Goal: Task Accomplishment & Management: Use online tool/utility

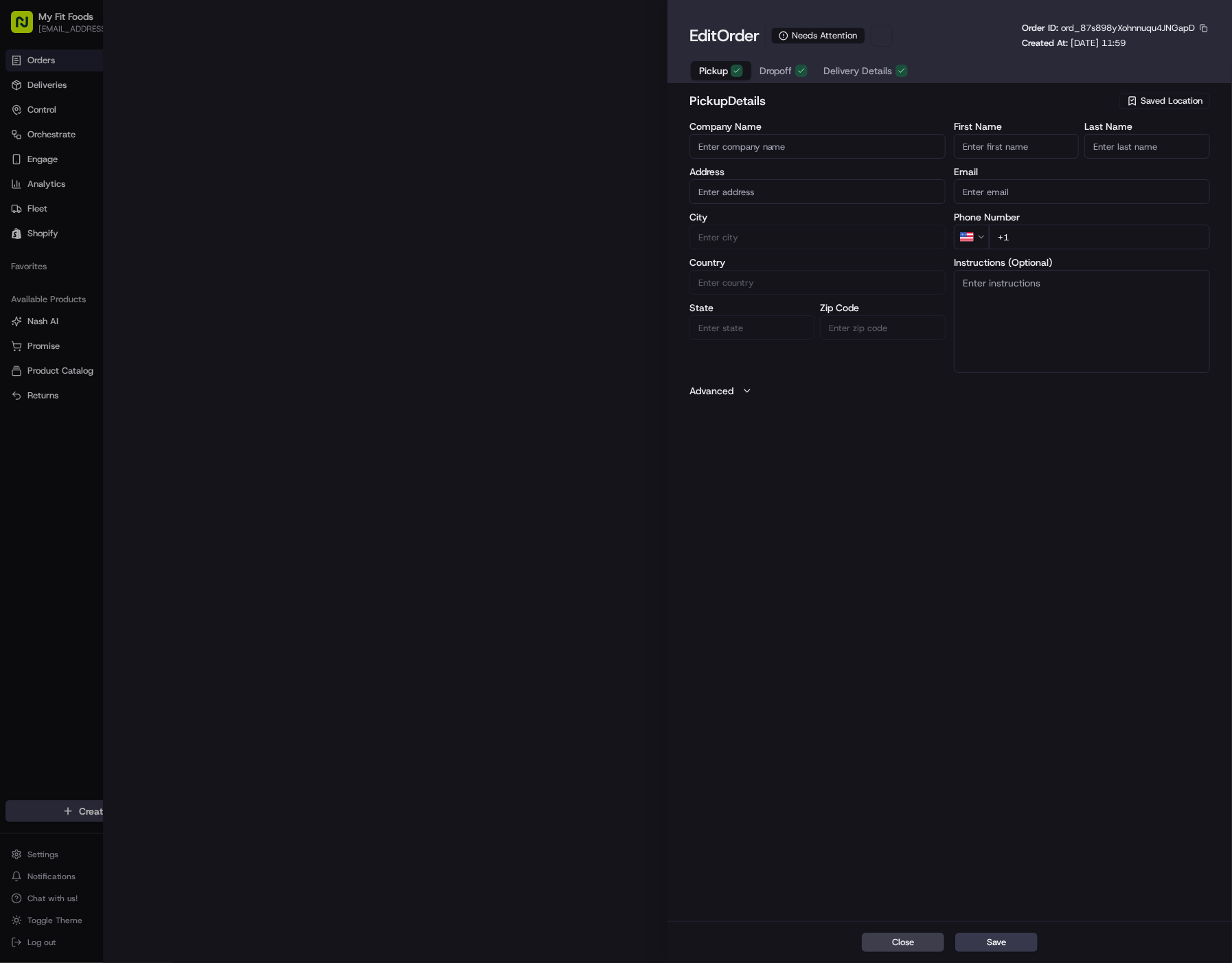
type input "My Fit Foods"
type input "Greenwood Village"
type input "US"
type input "CO"
type input "80111"
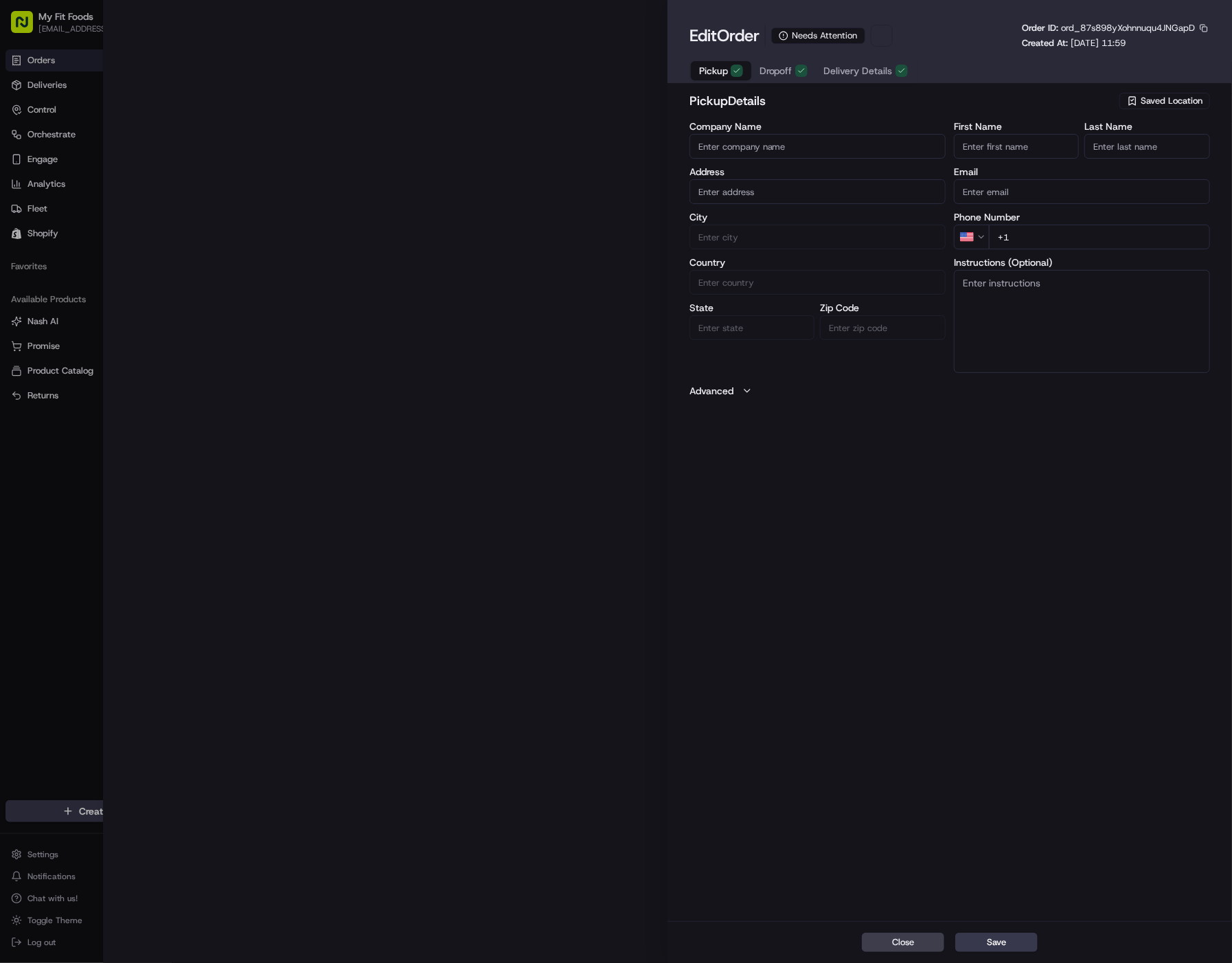
type input "+1 303 942 1514"
type textarea "Order #946683, Customer: Amanda Crozier, 1st Order, Colorado, Same Day: 2025-09…"
type input "8000 East Belleview Avenue D-60, Greenwood Village, CO, 80111"
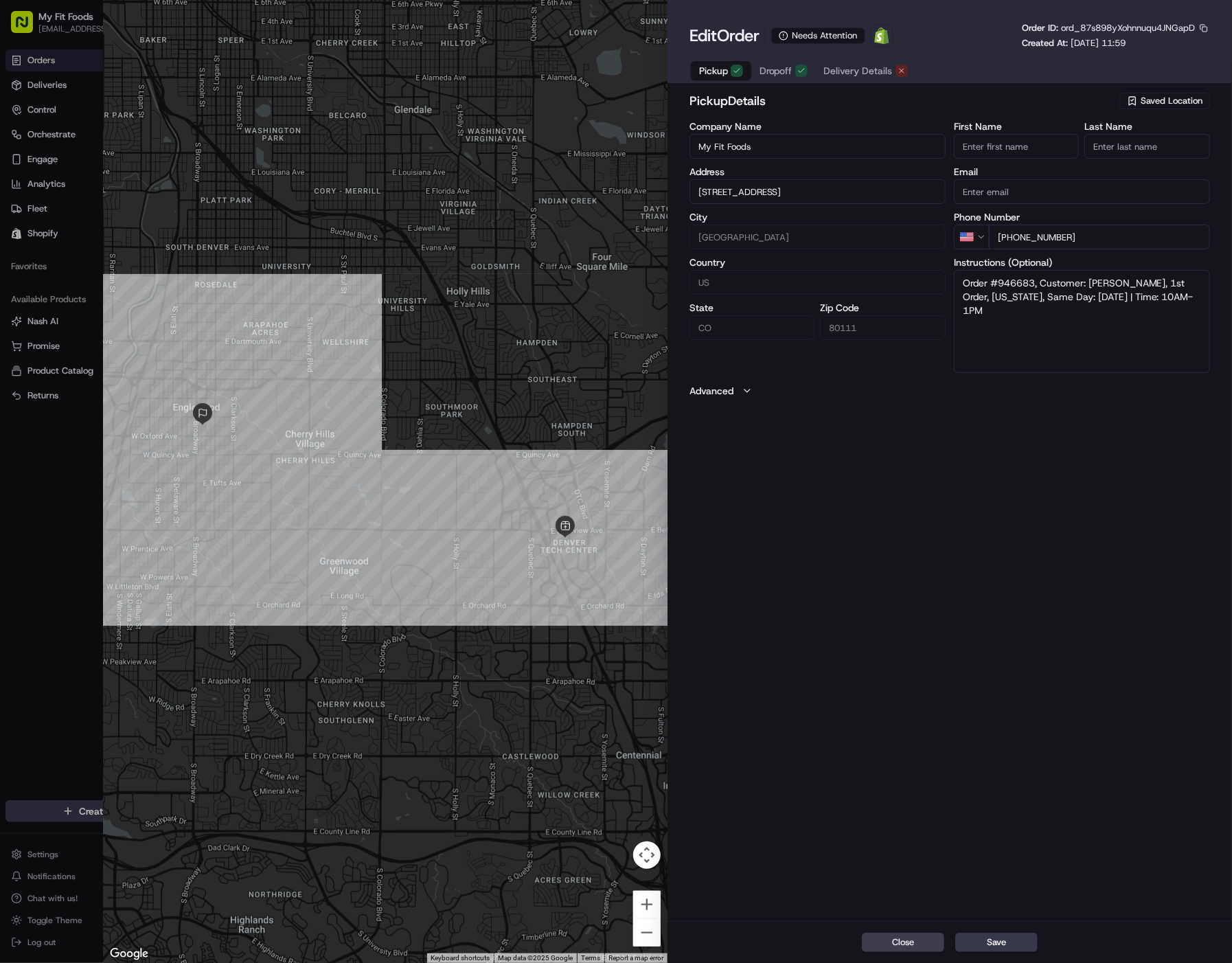
drag, startPoint x: 863, startPoint y: 76, endPoint x: 853, endPoint y: 86, distance: 14.1
click at [861, 79] on button "Delivery Details" at bounding box center [866, 70] width 100 height 19
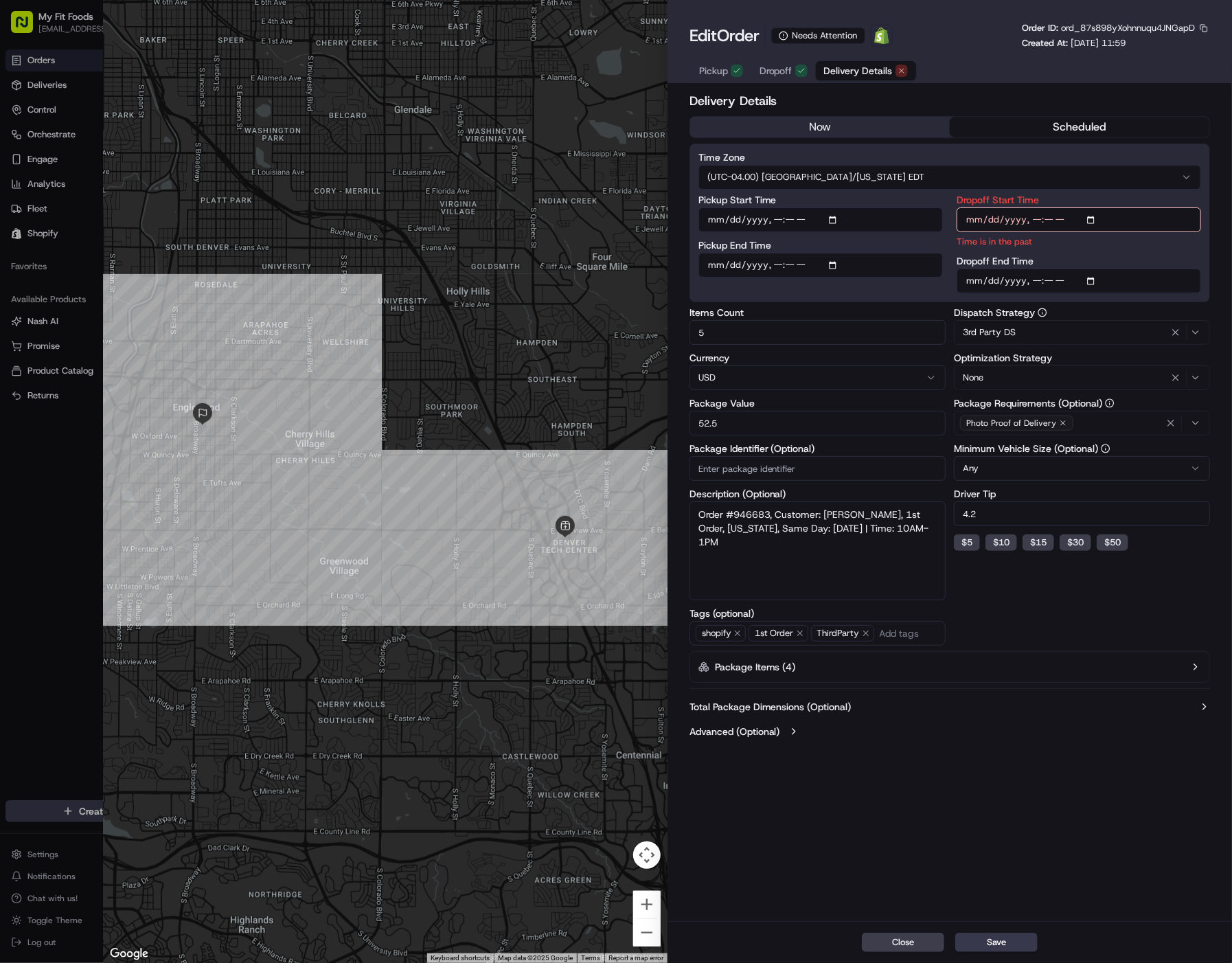
click at [792, 133] on button "now" at bounding box center [820, 127] width 259 height 20
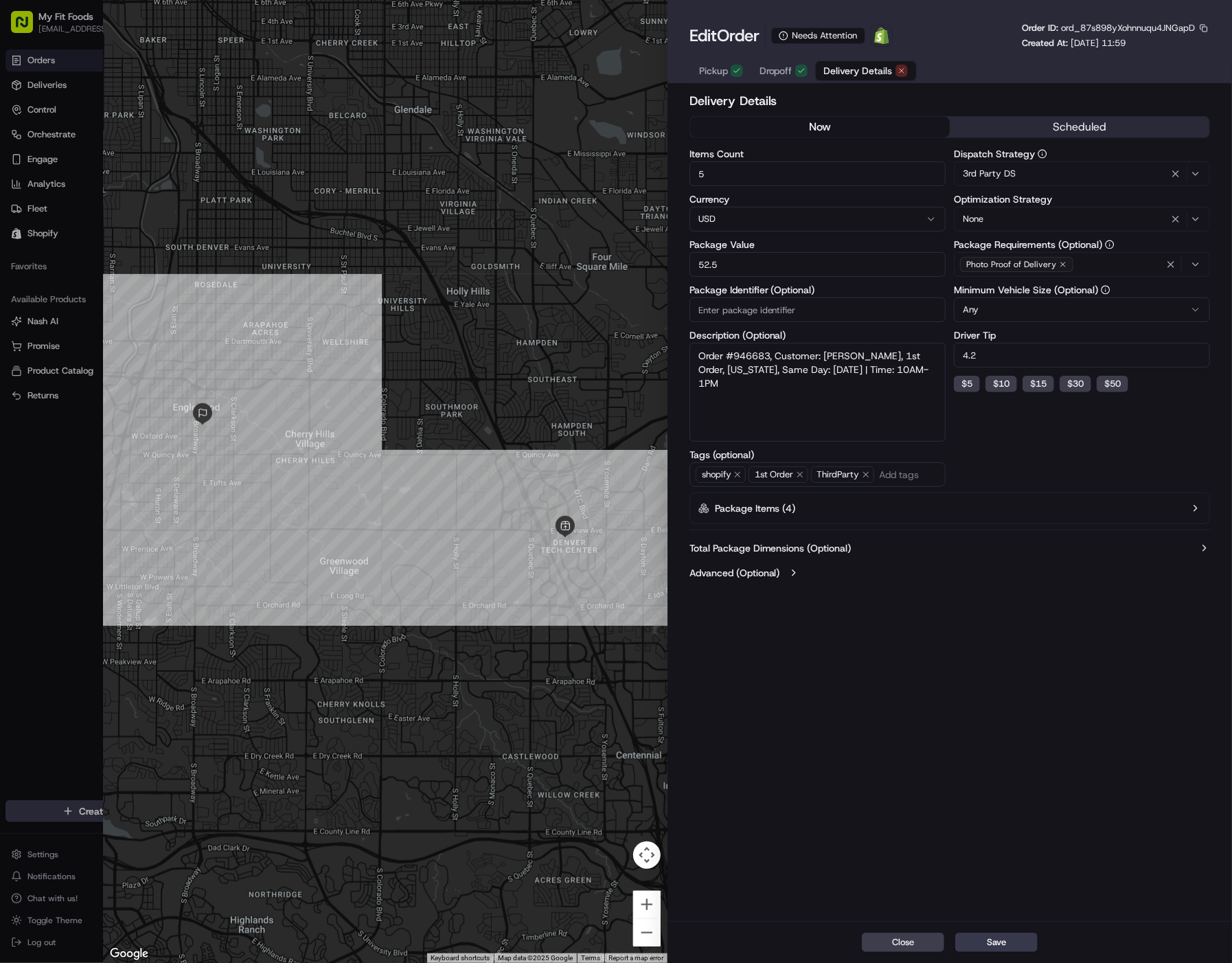
click at [1083, 19] on div "Edit Order Needs Attention Open Order in Shopify Order ID: ord_87s898yXohnnuqu4…" at bounding box center [950, 41] width 565 height 83
click at [1086, 26] on span "ord_87s898yXohnnuqu4JNGapD" at bounding box center [1128, 28] width 134 height 12
copy span "ord_87s898yXohnnuqu4JNGapD"
click at [978, 948] on button "Save" at bounding box center [997, 942] width 82 height 19
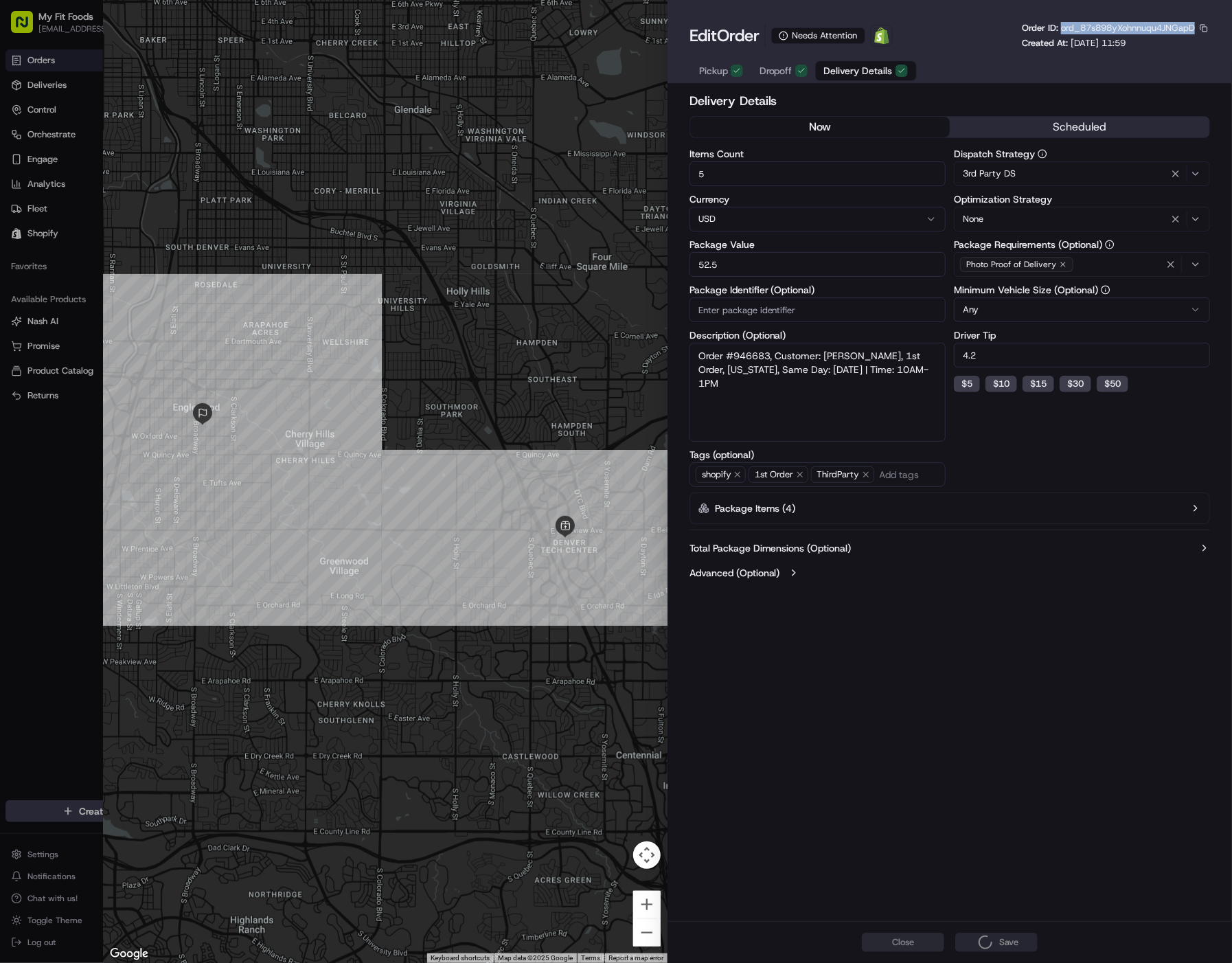
type input "1"
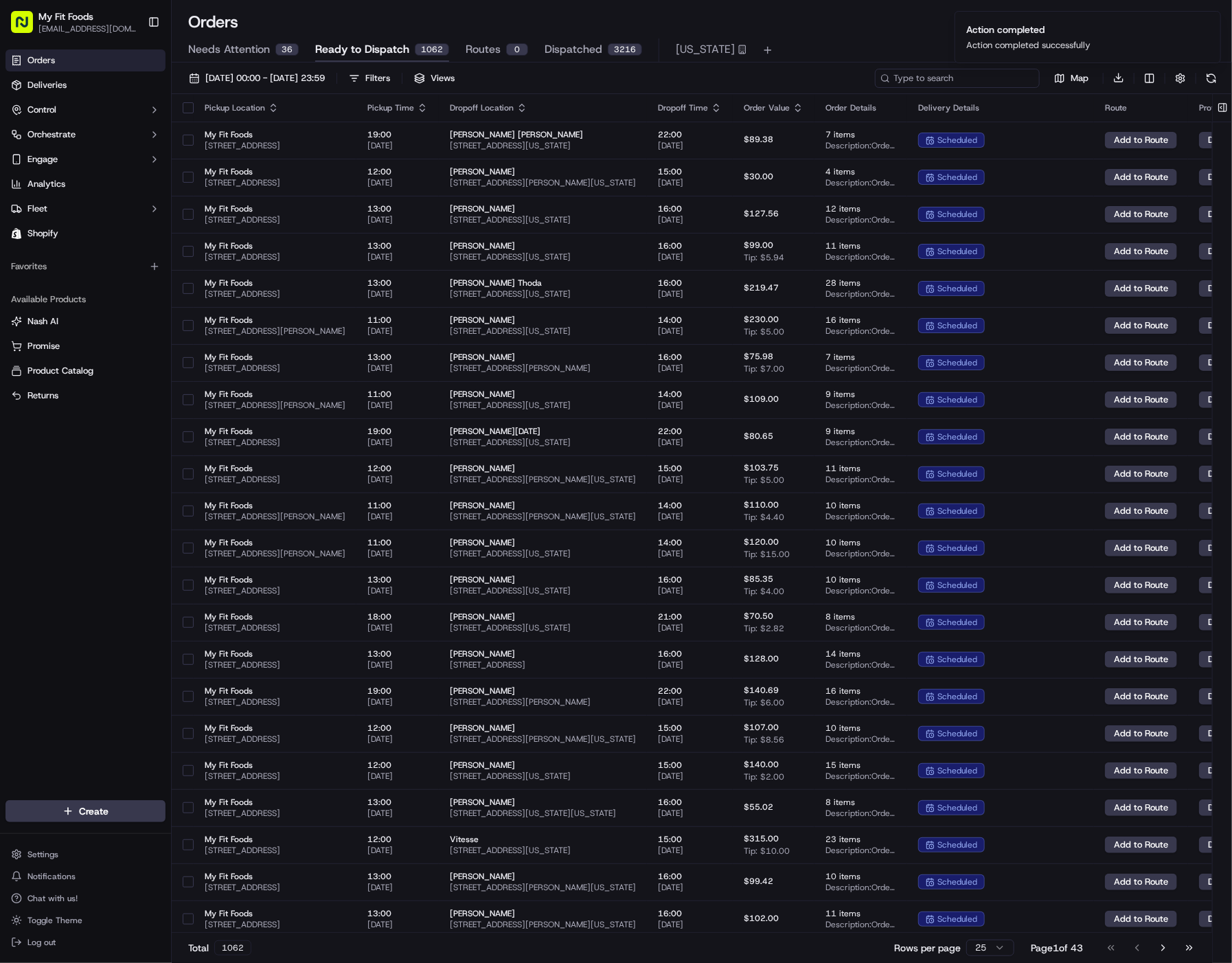
click at [967, 81] on input at bounding box center [957, 78] width 165 height 19
paste input "ord_87s898yXohnnuqu4JNGapD"
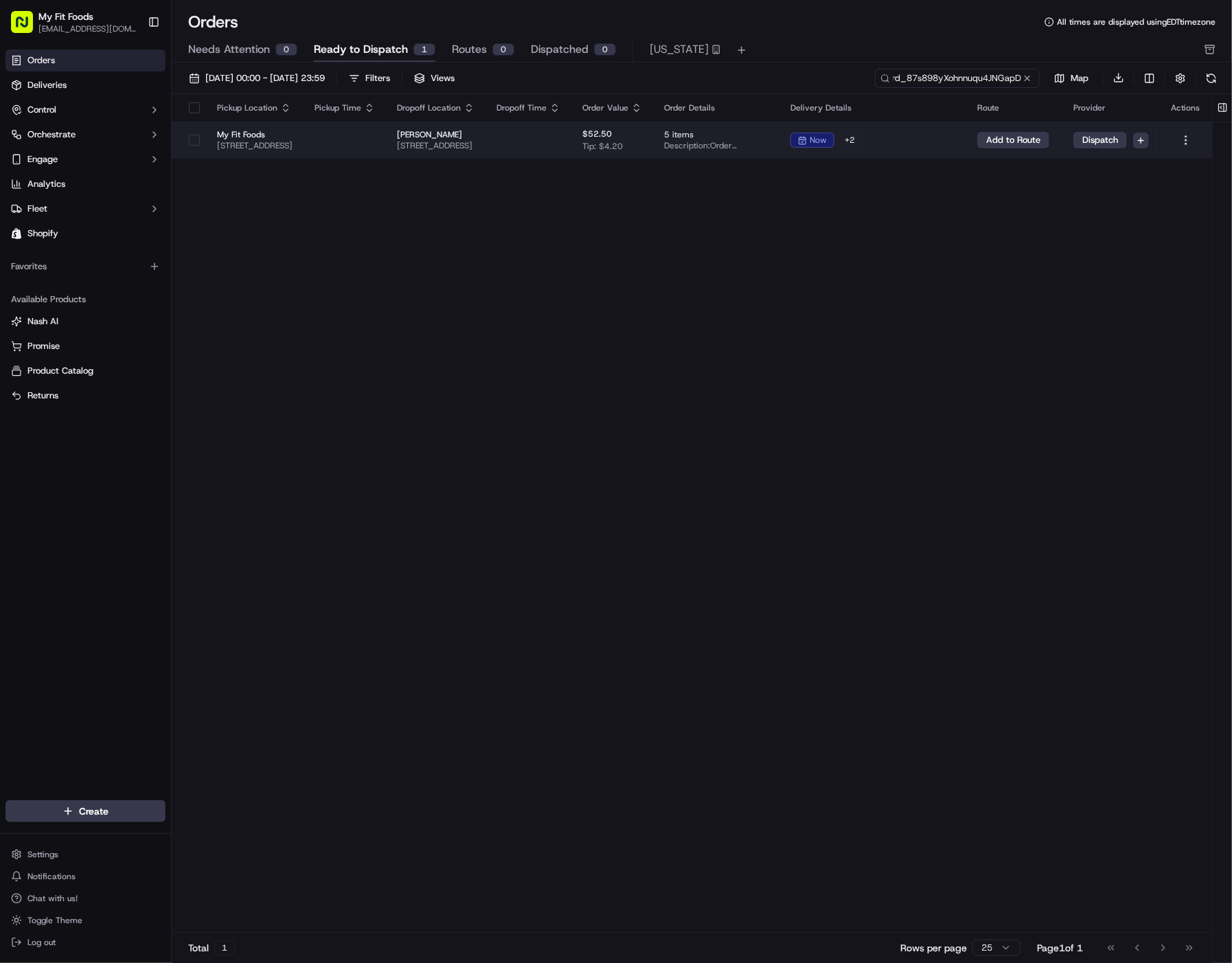
type input "ord_87s898yXohnnuqu4JNGapD"
click at [189, 143] on button "button" at bounding box center [194, 140] width 11 height 11
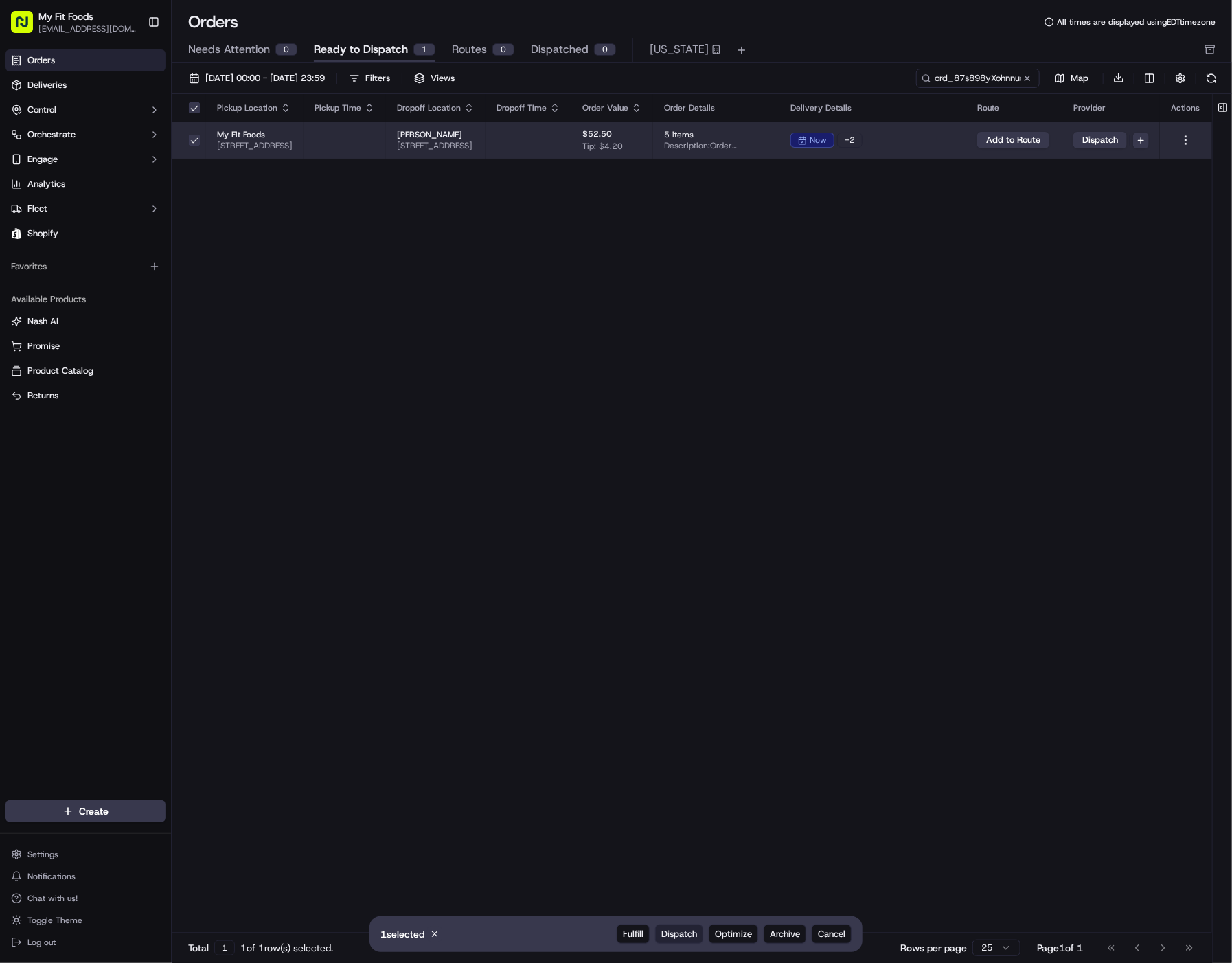
click at [674, 933] on span "Dispatch" at bounding box center [679, 934] width 36 height 12
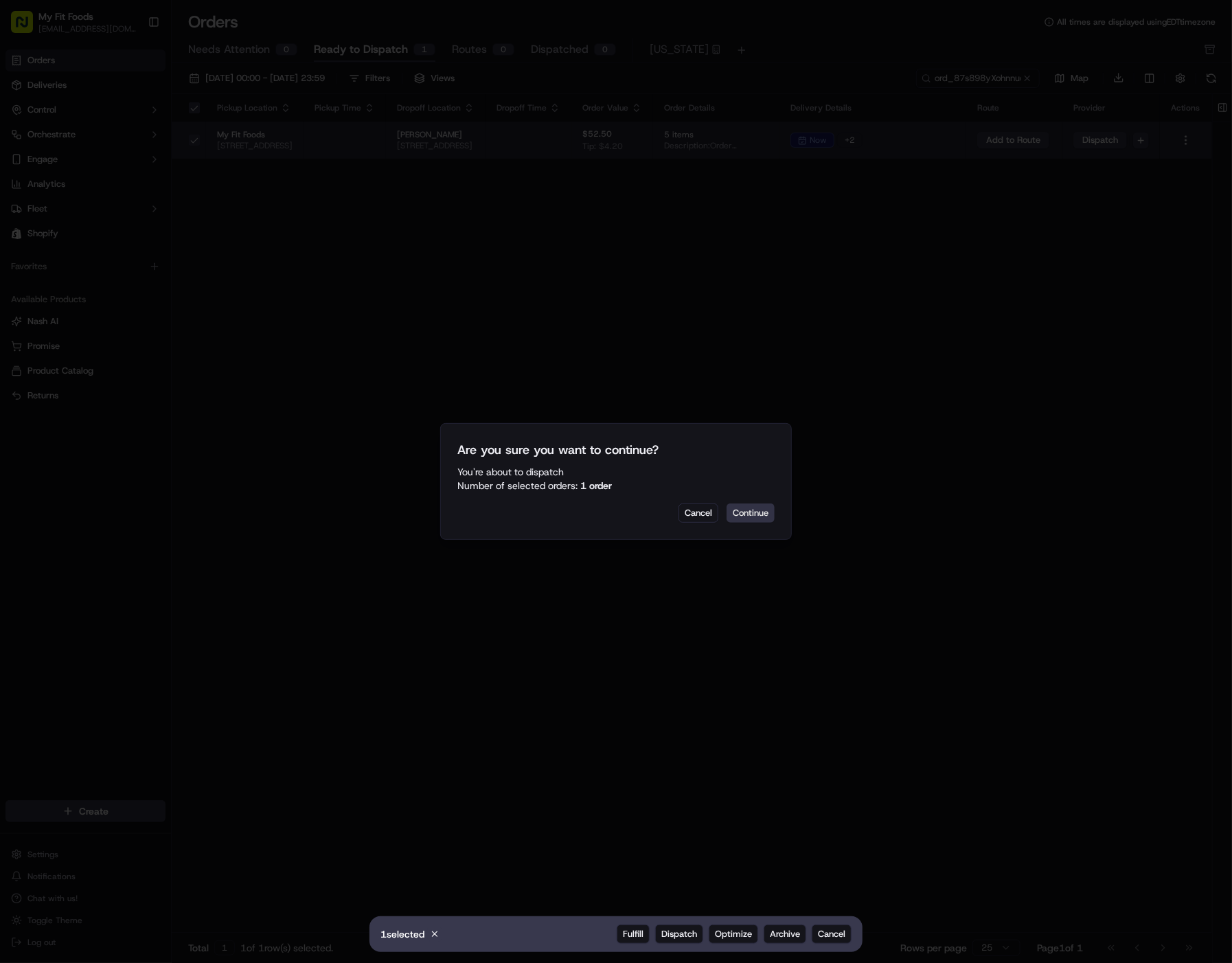
click at [770, 515] on button "Continue" at bounding box center [751, 513] width 48 height 19
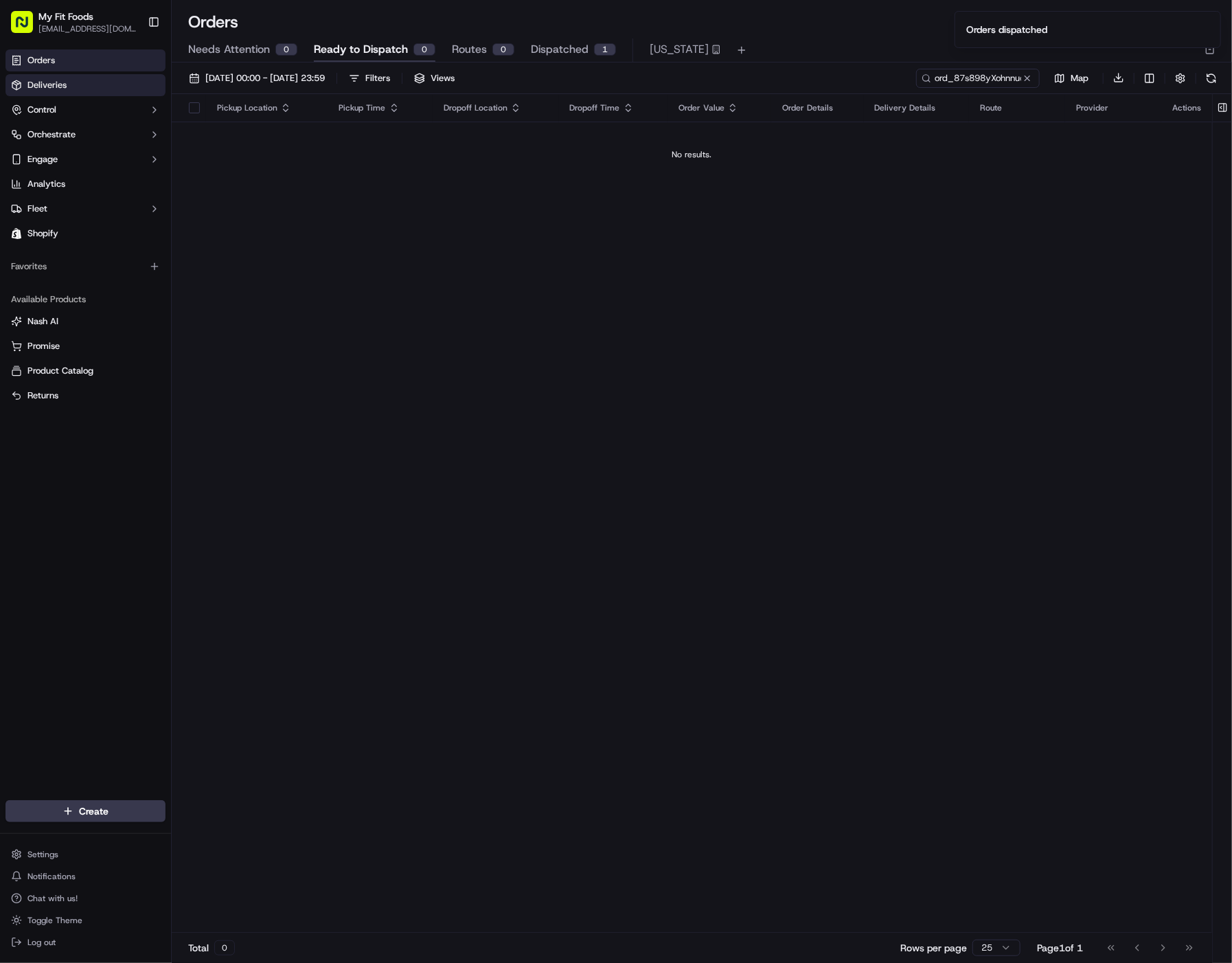
click at [54, 86] on span "Deliveries" at bounding box center [47, 85] width 39 height 12
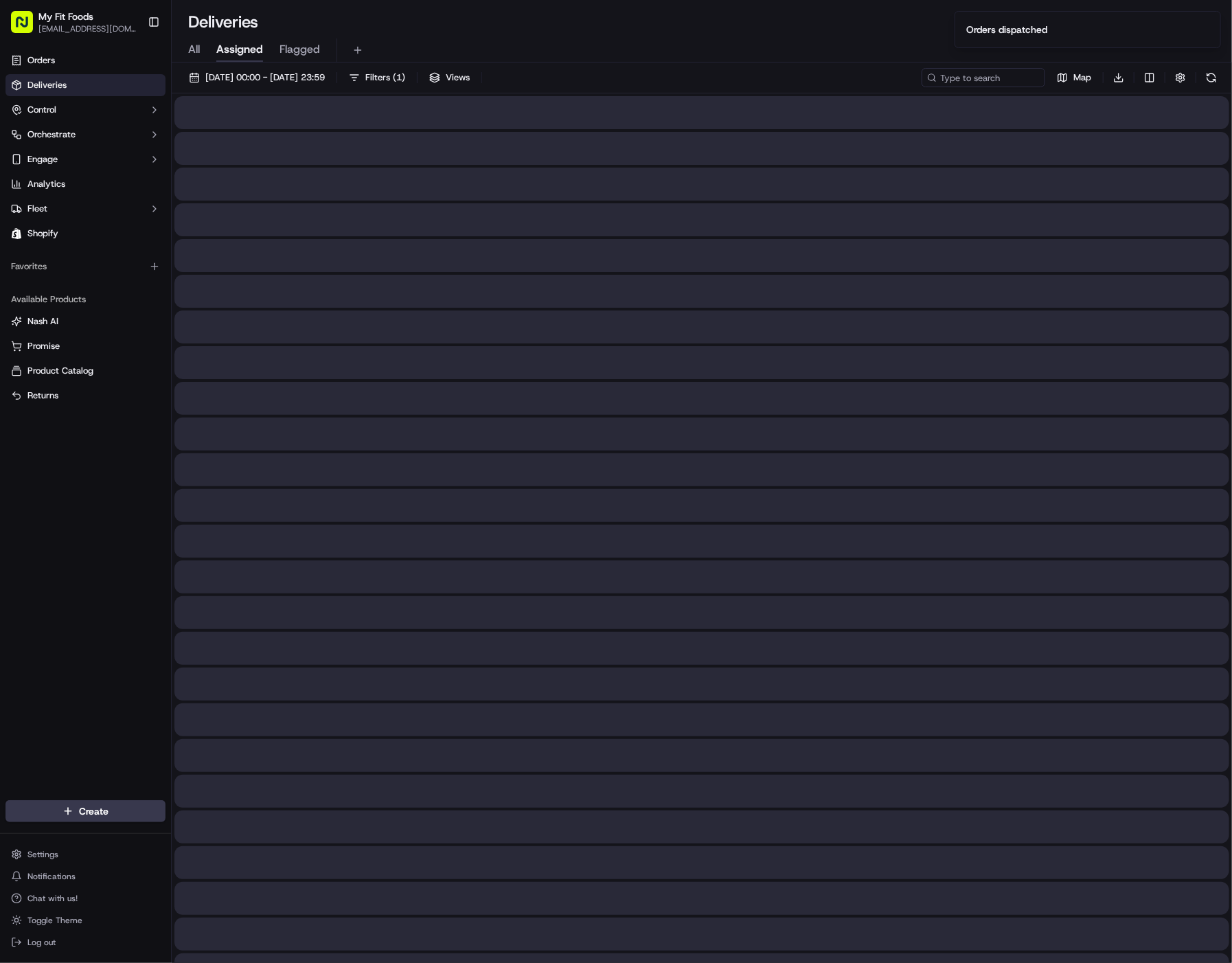
click at [188, 50] on span "All" at bounding box center [194, 49] width 12 height 17
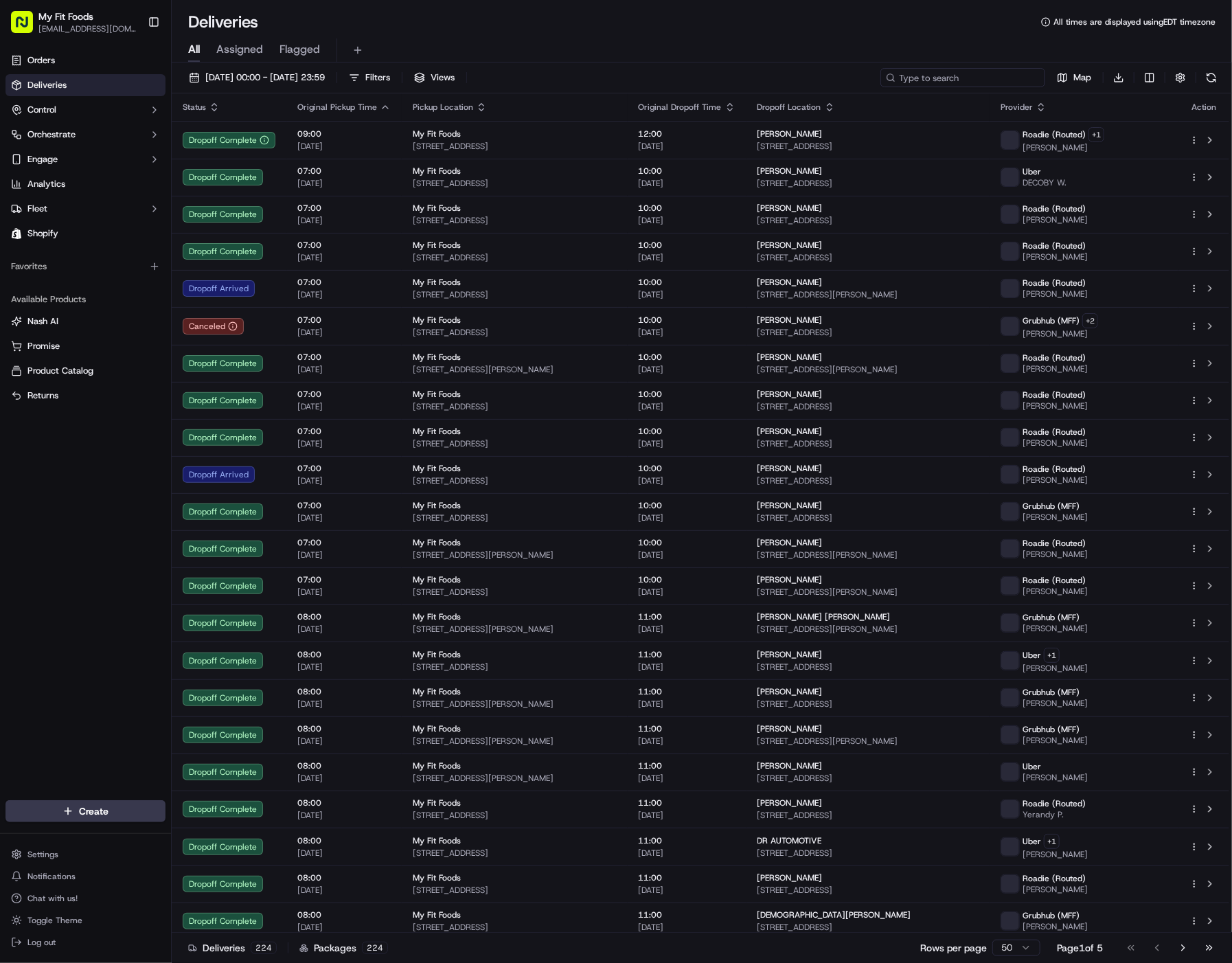
click at [991, 78] on input at bounding box center [963, 78] width 165 height 19
paste input "ord_87s898yXohnnuqu4JNGapD"
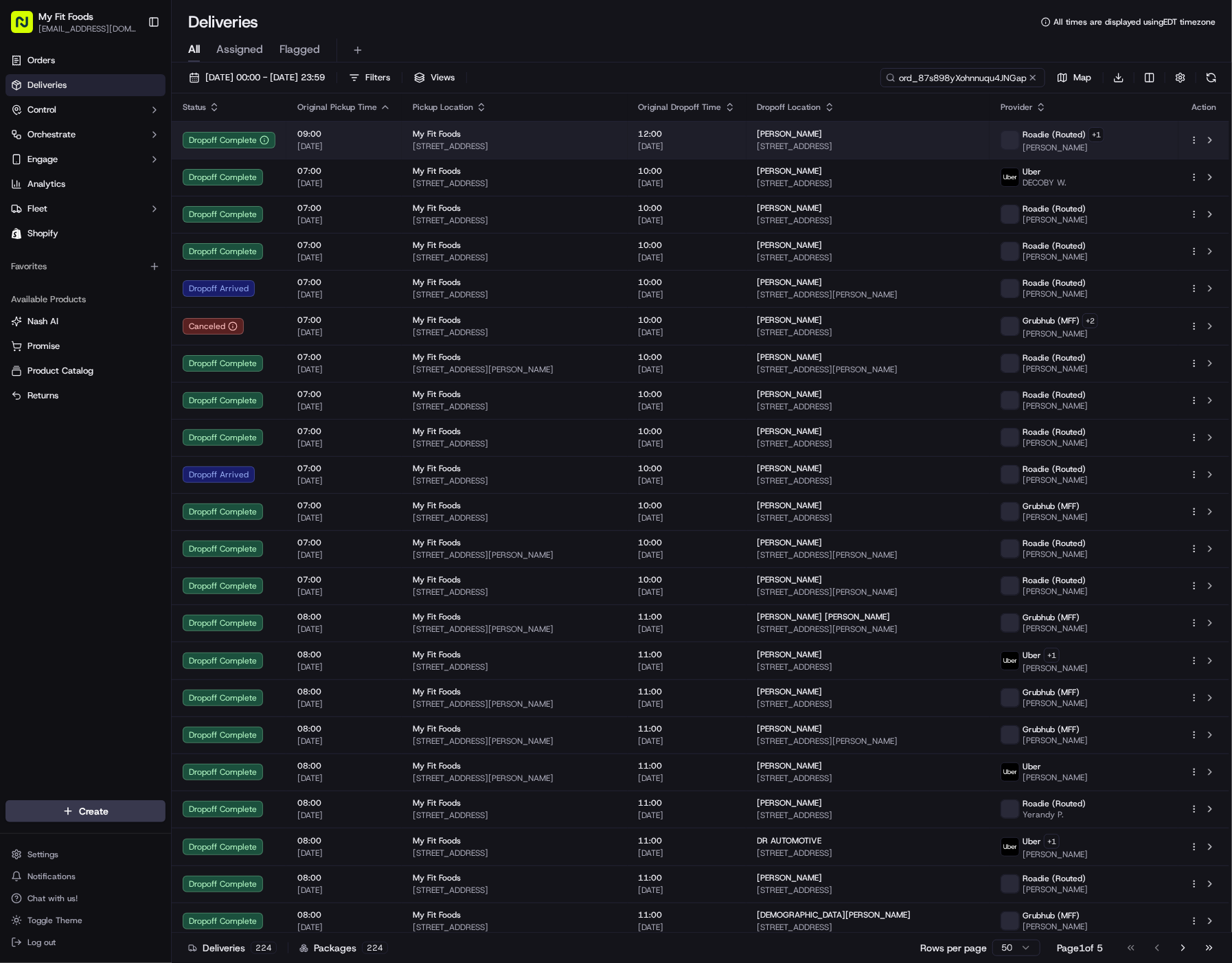
scroll to position [0, 9]
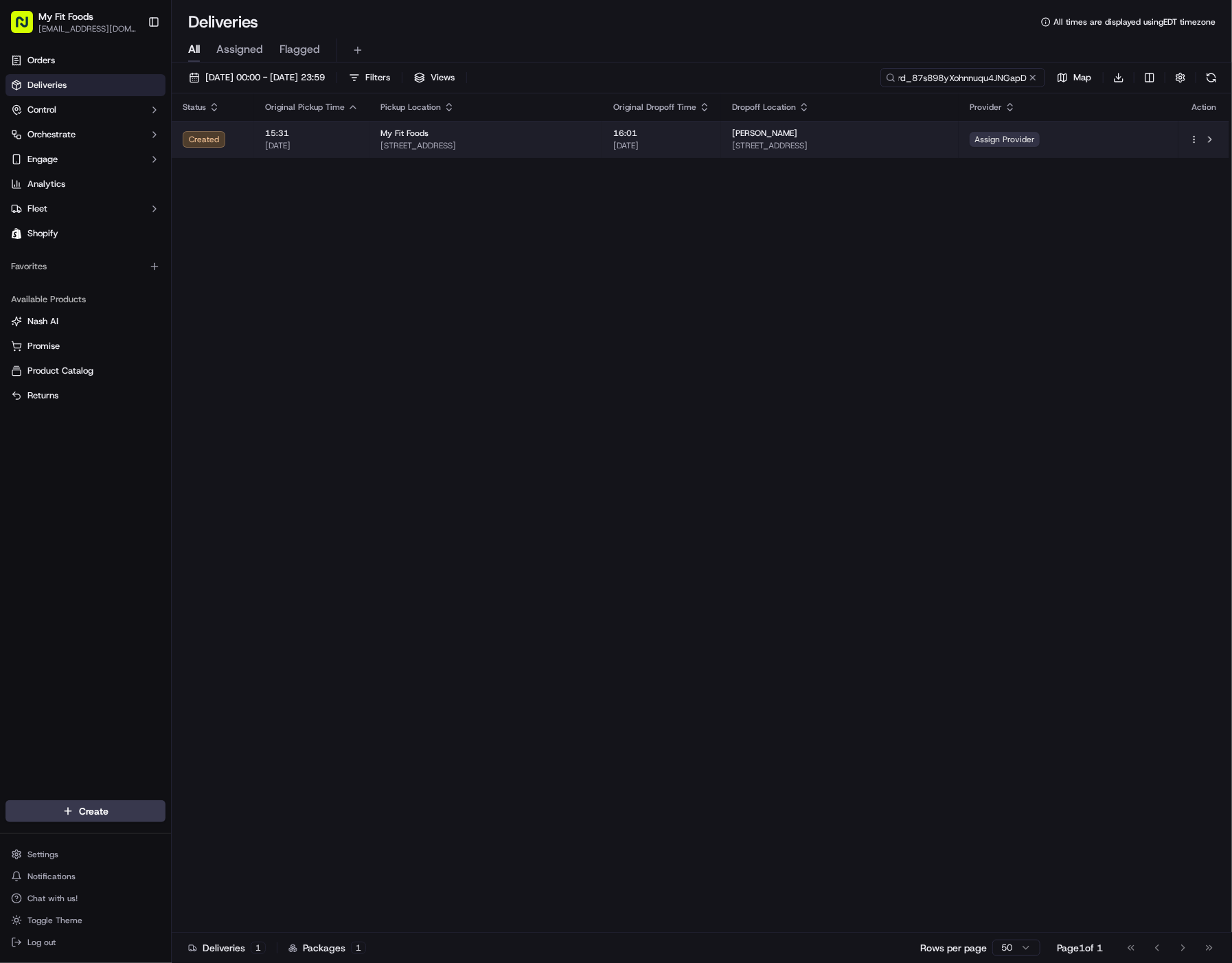
type input "ord_87s898yXohnnuqu4JNGapD"
click at [1040, 141] on span "Assign Provider" at bounding box center [1004, 139] width 70 height 15
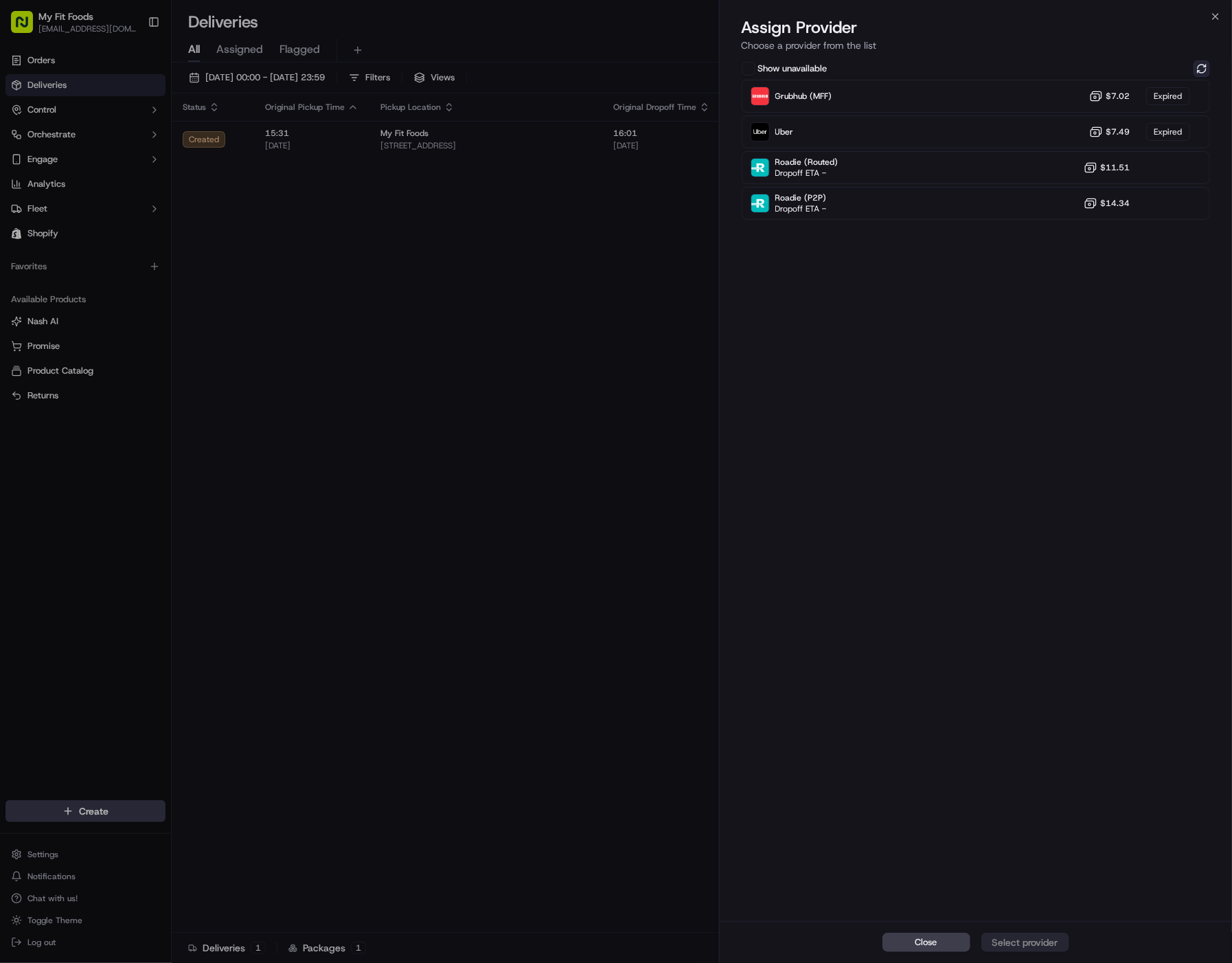
click at [1201, 68] on button at bounding box center [1201, 68] width 17 height 17
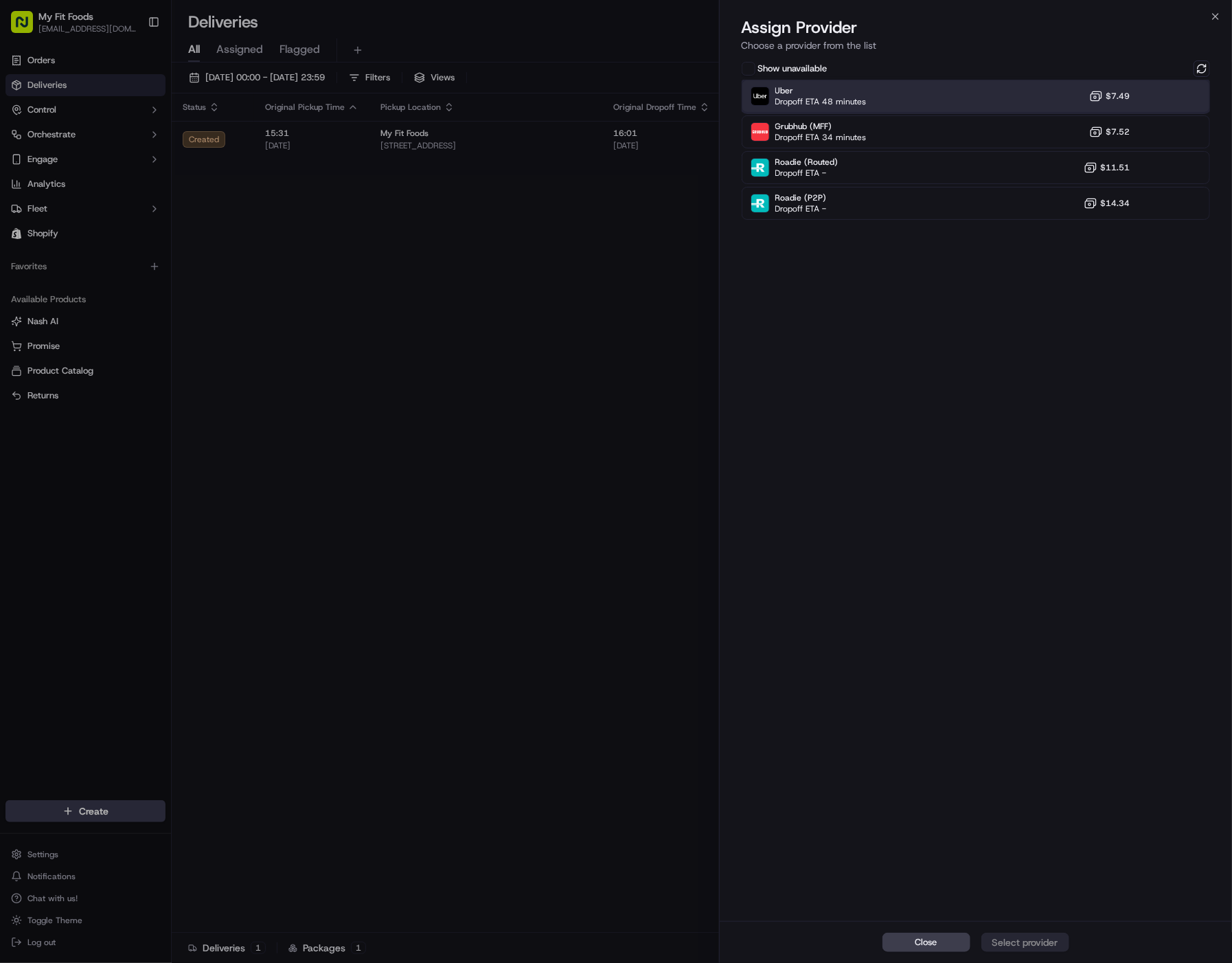
click at [997, 94] on div "Uber Dropoff ETA 48 minutes $7.49" at bounding box center [976, 96] width 469 height 33
click at [1039, 939] on div "Assign Provider" at bounding box center [1026, 942] width 68 height 14
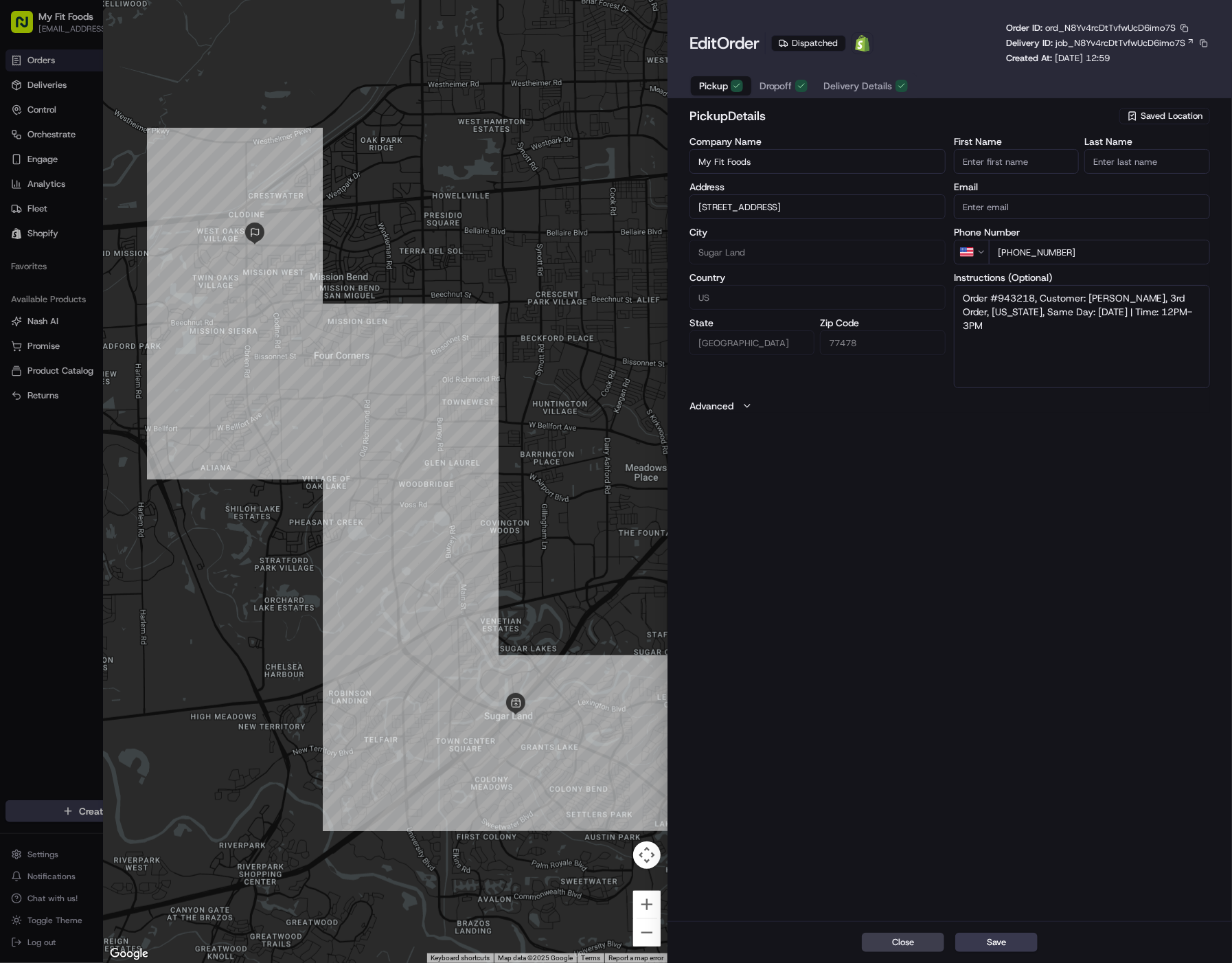
click at [775, 82] on span "Dropoff" at bounding box center [776, 86] width 33 height 14
click at [834, 73] on div "Pickup Dropoff Delivery Details" at bounding box center [804, 85] width 228 height 25
click at [1093, 39] on span "job_N8Yv4rcDtTvfwUcD6imo7S" at bounding box center [1120, 43] width 130 height 12
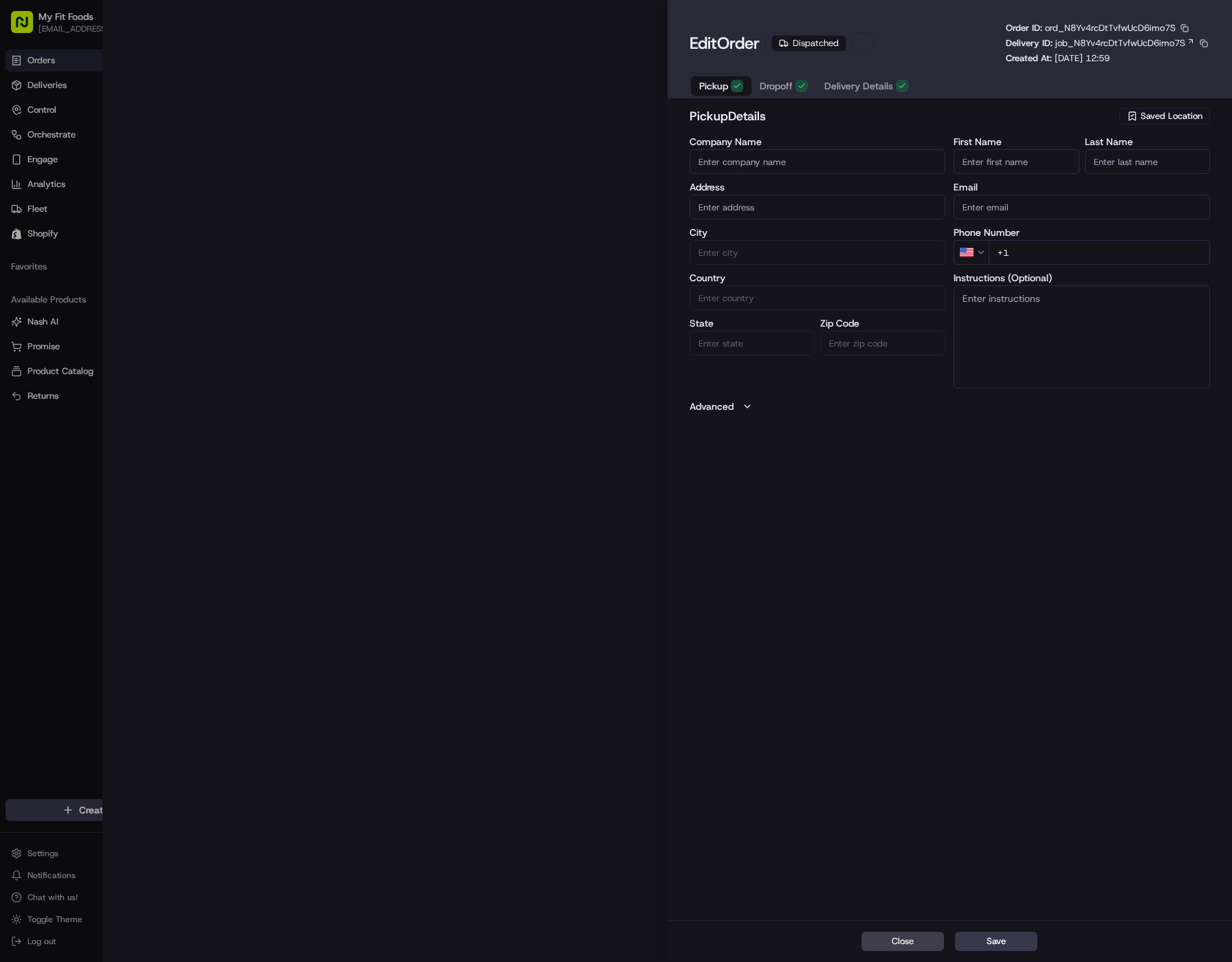
type input "My Fit Foods"
type input "Sugar Land"
type input "US"
type input "[GEOGRAPHIC_DATA]"
type input "77478"
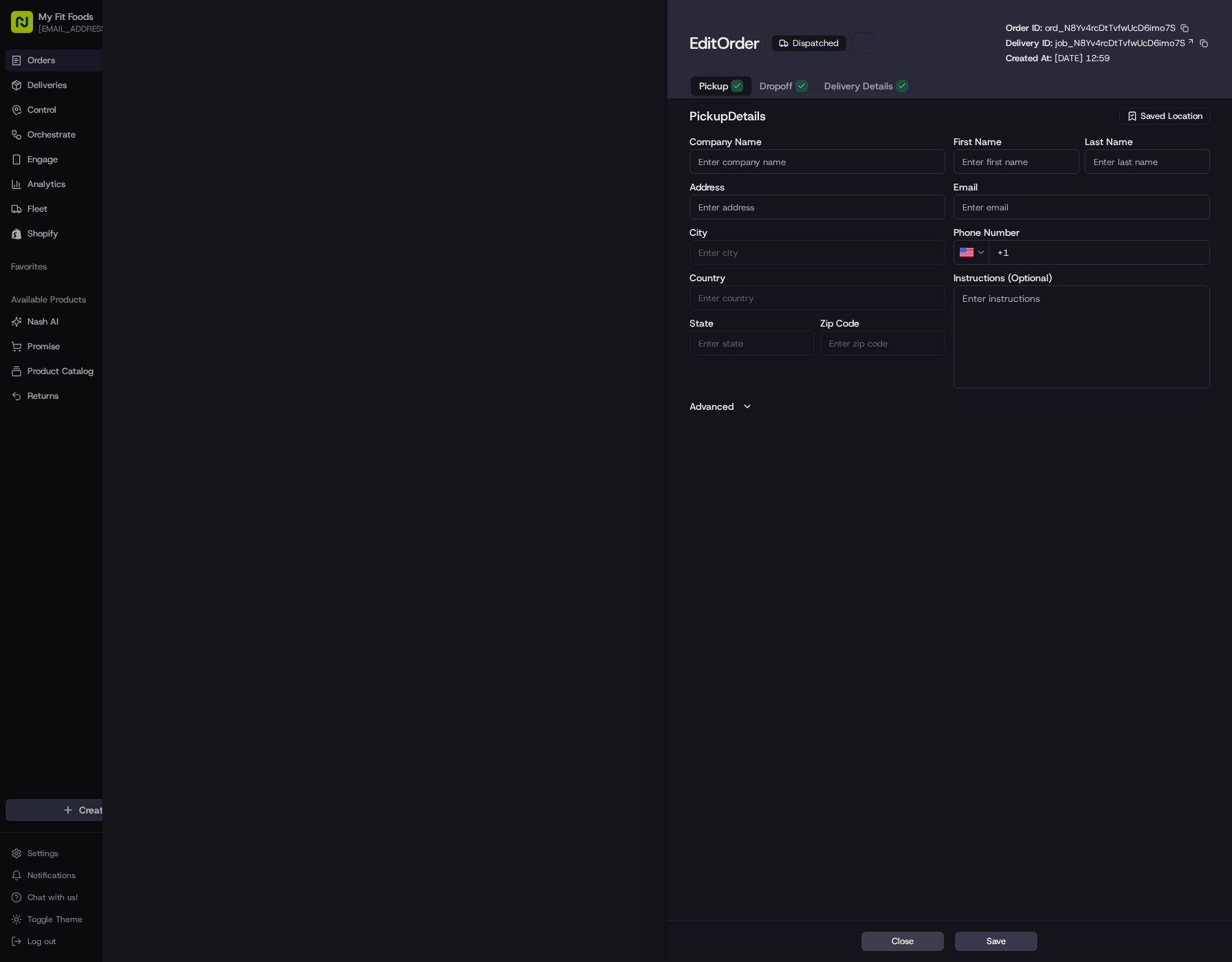
type input "[PHONE_NUMBER]"
type textarea "Order #943218, Customer: [PERSON_NAME], 3rd Order, [US_STATE], Same Day: [DATE]…"
type input "2109 Highway 6 , Sugar Land, TX, 77478"
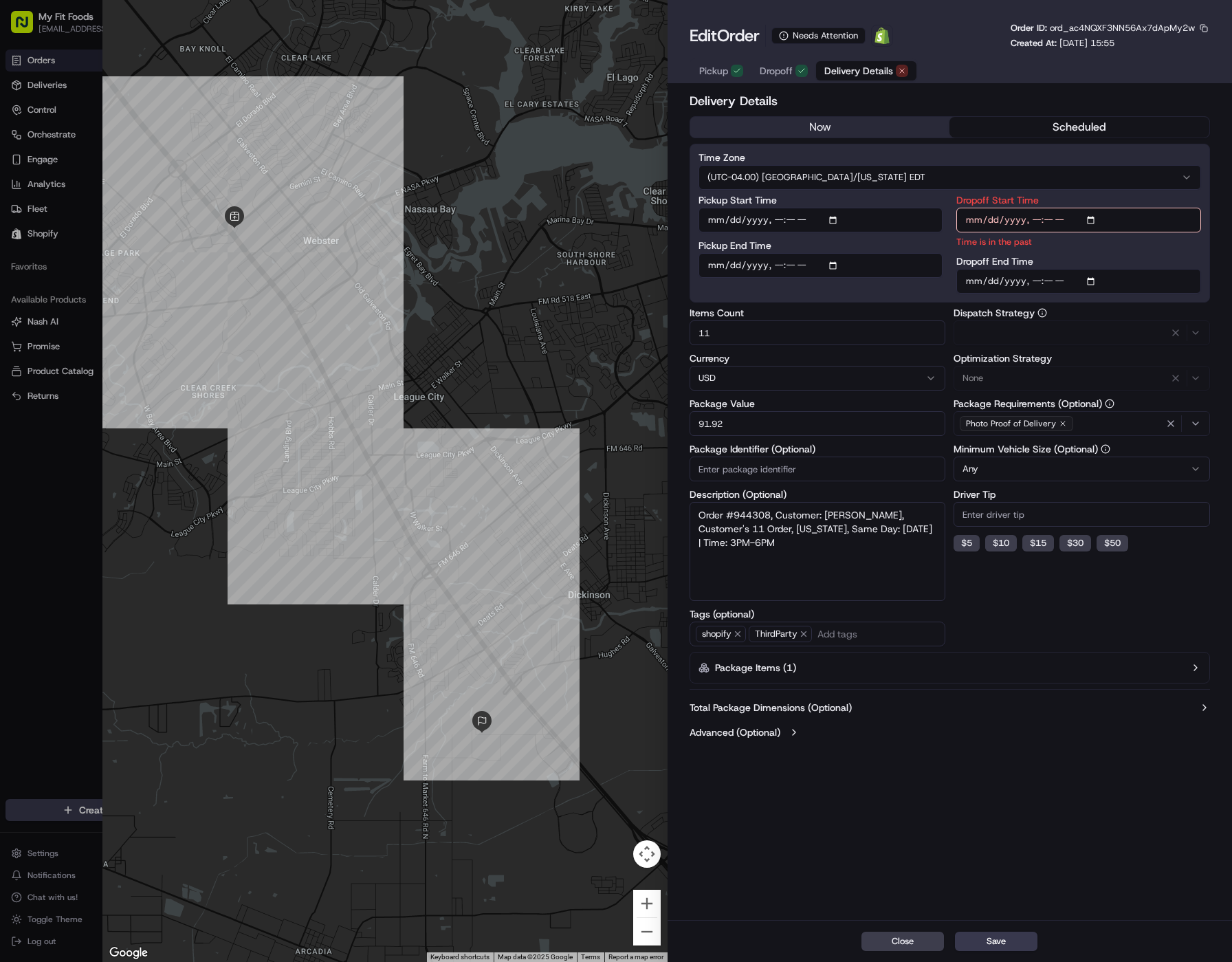
click at [867, 70] on span "Delivery Details" at bounding box center [859, 71] width 69 height 14
